Goal: Task Accomplishment & Management: Manage account settings

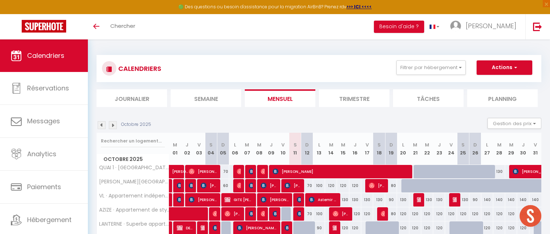
select select "0"
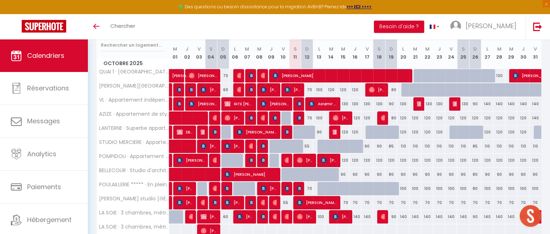
scroll to position [96, 0]
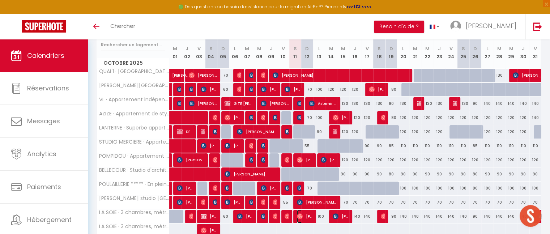
click at [307, 217] on span "[PERSON_NAME]" at bounding box center [305, 216] width 16 height 14
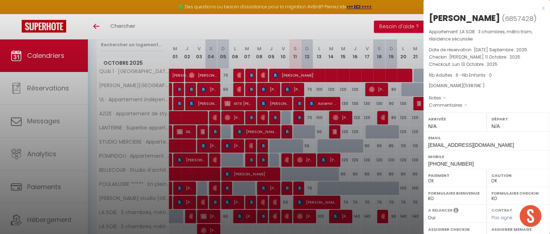
click at [538, 10] on div "x" at bounding box center [484, 8] width 121 height 9
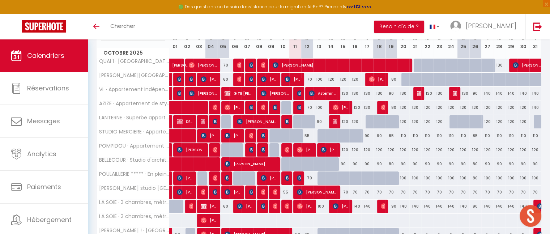
scroll to position [80, 0]
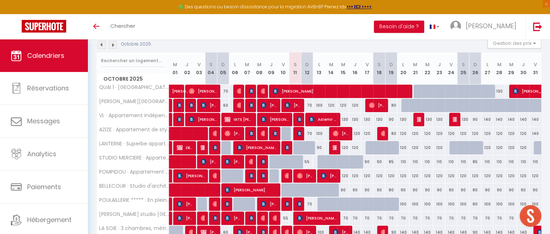
click at [320, 131] on div "100" at bounding box center [319, 133] width 12 height 13
type input "100"
type input "Lun 13 Octobre 2025"
type input "[DATE] Octobre 2025"
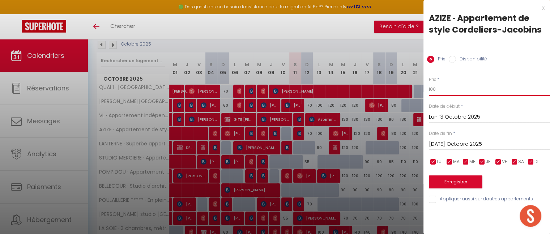
click at [440, 87] on input "100" at bounding box center [489, 89] width 121 height 13
type input "1"
type input "80"
click at [451, 181] on button "Enregistrer" at bounding box center [456, 181] width 54 height 13
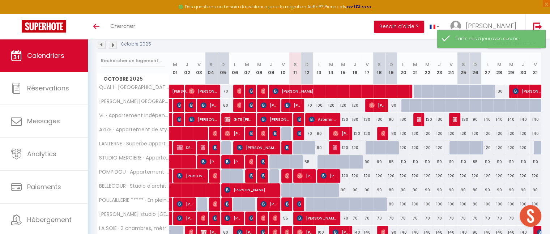
click at [318, 104] on div "100" at bounding box center [319, 105] width 12 height 13
type input "100"
type input "Lun 13 Octobre 2025"
type input "[DATE] Octobre 2025"
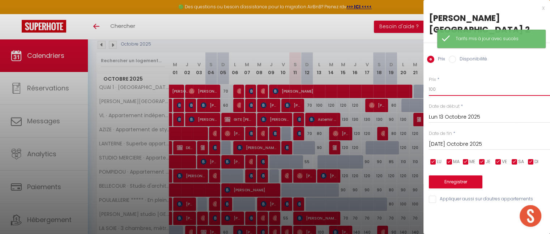
click at [434, 92] on input "100" at bounding box center [489, 89] width 121 height 13
type input "1"
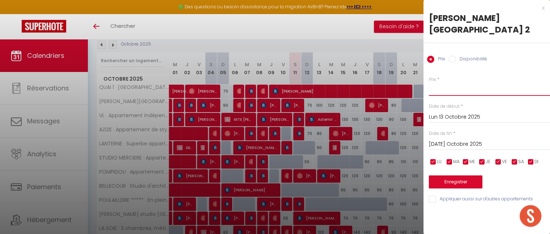
type input "80"
click at [454, 179] on button "Enregistrer" at bounding box center [456, 181] width 54 height 13
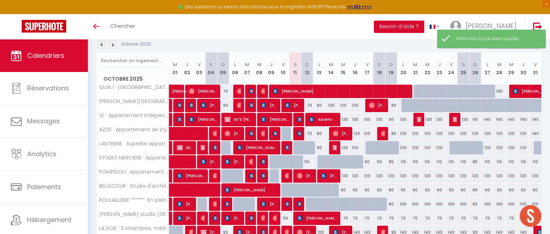
click at [332, 103] on div "120" at bounding box center [331, 105] width 12 height 13
type input "120"
type input "[DATE] Octobre 2025"
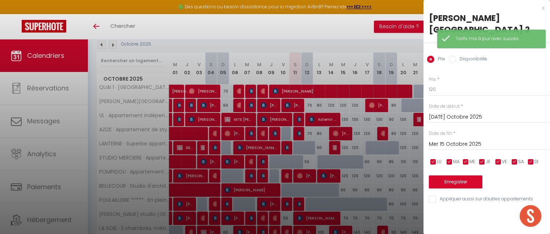
click at [460, 147] on input "Mer 15 Octobre 2025" at bounding box center [489, 144] width 121 height 9
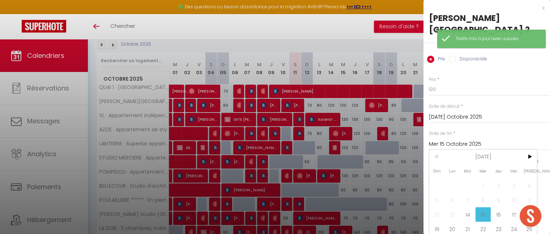
scroll to position [22, 0]
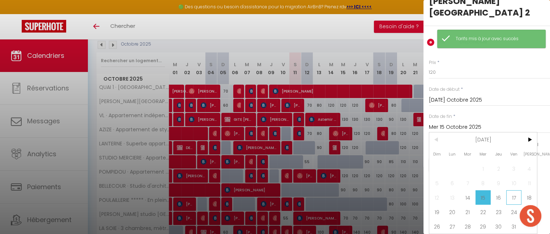
click at [511, 190] on span "17" at bounding box center [514, 197] width 16 height 14
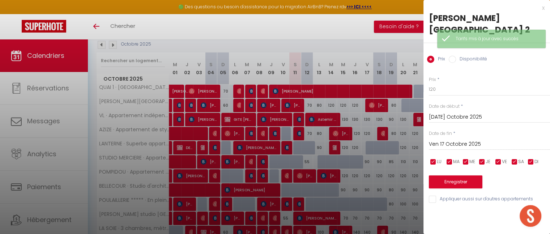
scroll to position [0, 0]
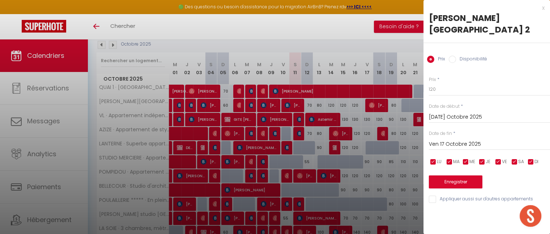
click at [452, 142] on input "Ven 17 Octobre 2025" at bounding box center [489, 144] width 121 height 9
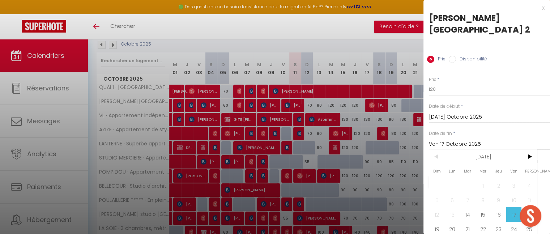
scroll to position [22, 3]
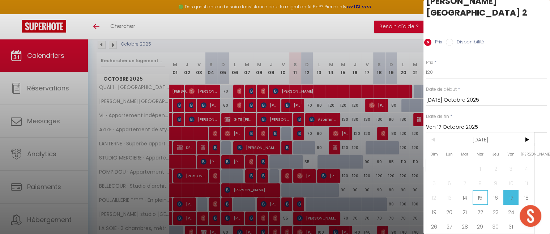
click at [480, 195] on span "15" at bounding box center [481, 197] width 16 height 14
type input "Mer 15 Octobre 2025"
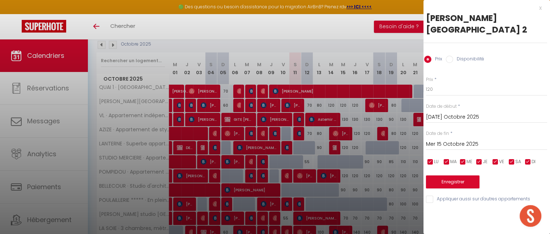
scroll to position [0, 3]
click at [430, 91] on input "120" at bounding box center [486, 89] width 121 height 13
click at [430, 91] on input "10" at bounding box center [486, 89] width 121 height 13
type input "100"
click at [453, 182] on button "Enregistrer" at bounding box center [453, 181] width 54 height 13
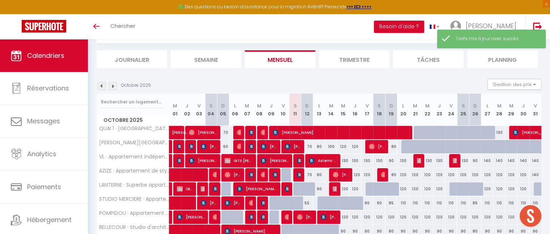
scroll to position [80, 0]
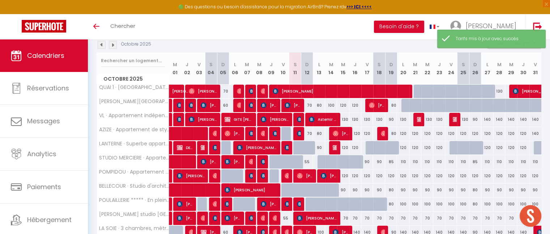
click at [346, 118] on div "130" at bounding box center [343, 119] width 12 height 13
type input "130"
type input "Mer 15 Octobre 2025"
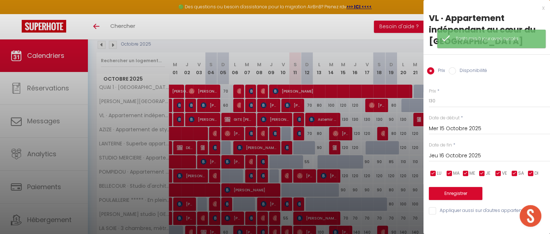
click at [455, 156] on input "Jeu 16 Octobre 2025" at bounding box center [489, 155] width 121 height 9
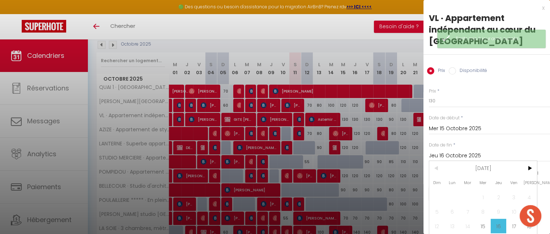
scroll to position [33, 0]
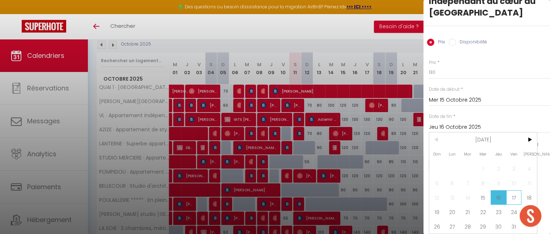
click at [517, 196] on span "17" at bounding box center [514, 197] width 16 height 14
type input "Ven 17 Octobre 2025"
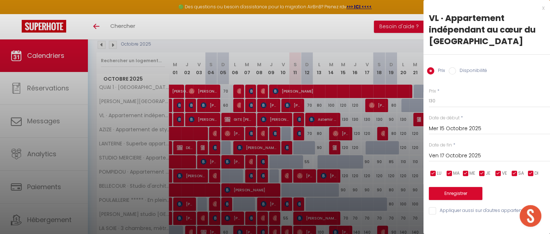
scroll to position [0, 0]
click at [452, 101] on input "13" at bounding box center [489, 100] width 121 height 13
type input "115"
click at [462, 194] on button "Enregistrer" at bounding box center [456, 193] width 54 height 13
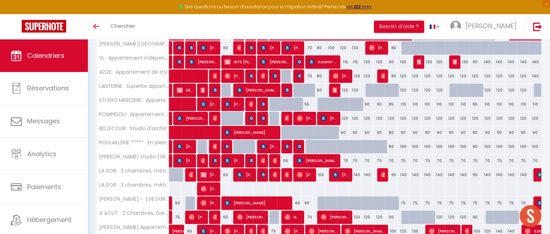
scroll to position [67, 0]
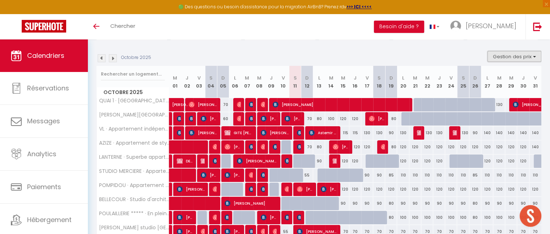
click at [530, 59] on button "Gestion des prix" at bounding box center [515, 56] width 54 height 11
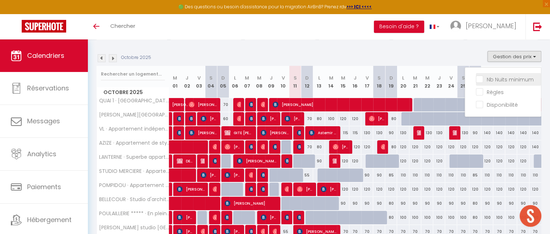
click at [485, 77] on input "Nb Nuits minimum" at bounding box center [508, 78] width 65 height 7
checkbox input "true"
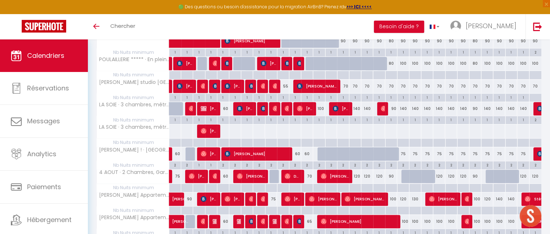
scroll to position [289, 0]
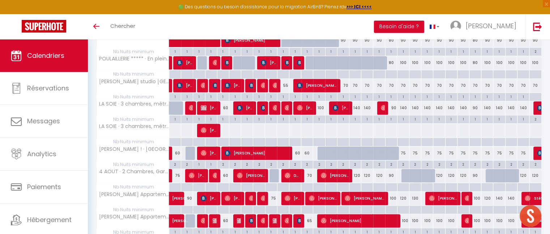
click at [295, 163] on div "2" at bounding box center [295, 164] width 12 height 7
type input "2"
type input "Sam 11 Octobre 2025"
type input "Dim 12 Octobre 2025"
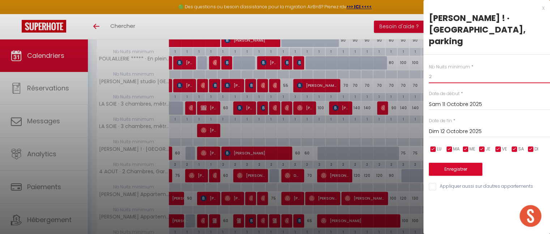
click at [432, 70] on input "2" at bounding box center [489, 76] width 121 height 13
type input "1"
click at [457, 163] on button "Enregistrer" at bounding box center [456, 169] width 54 height 13
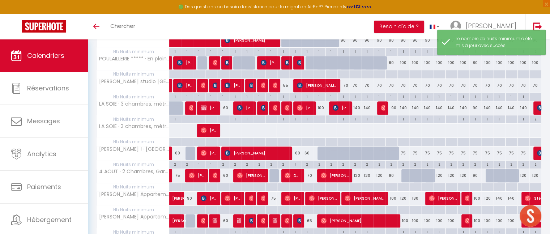
click at [297, 150] on div "60" at bounding box center [295, 153] width 12 height 13
type input "60"
type input "Sam 11 Octobre 2025"
type input "Dim 12 Octobre 2025"
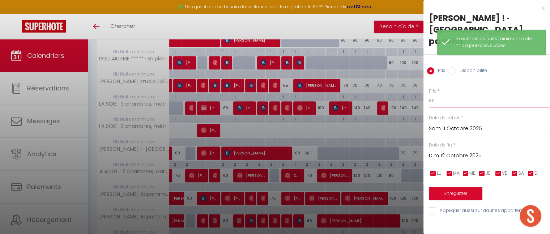
click at [432, 94] on input "60" at bounding box center [489, 100] width 121 height 13
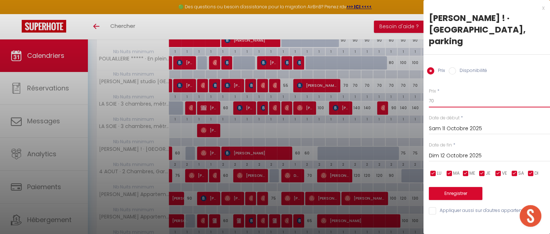
type input "70"
click at [456, 187] on button "Enregistrer" at bounding box center [456, 193] width 54 height 13
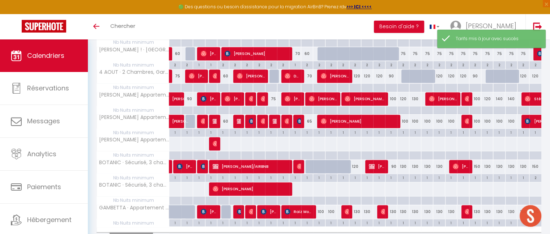
scroll to position [398, 0]
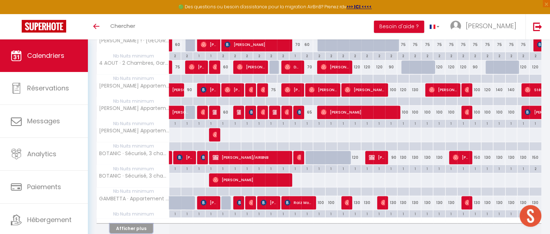
click at [133, 225] on button "Afficher plus" at bounding box center [131, 229] width 43 height 10
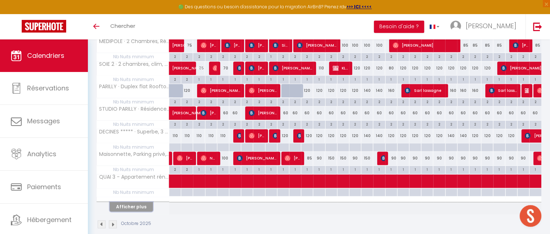
scroll to position [875, 0]
